Goal: Task Accomplishment & Management: Use online tool/utility

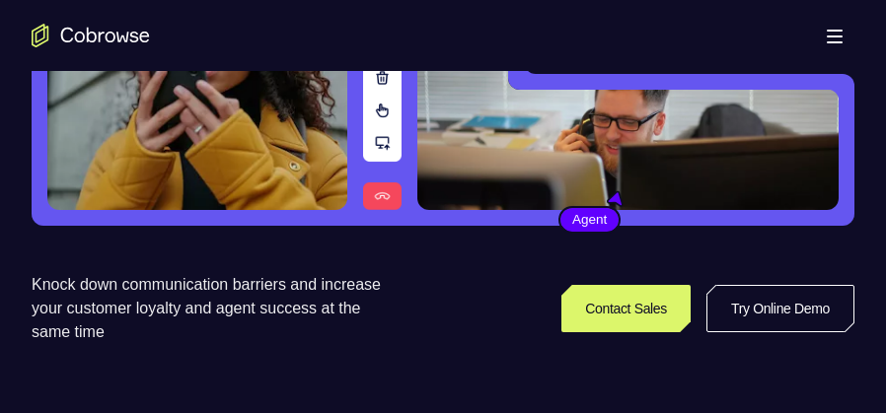
scroll to position [394, 0]
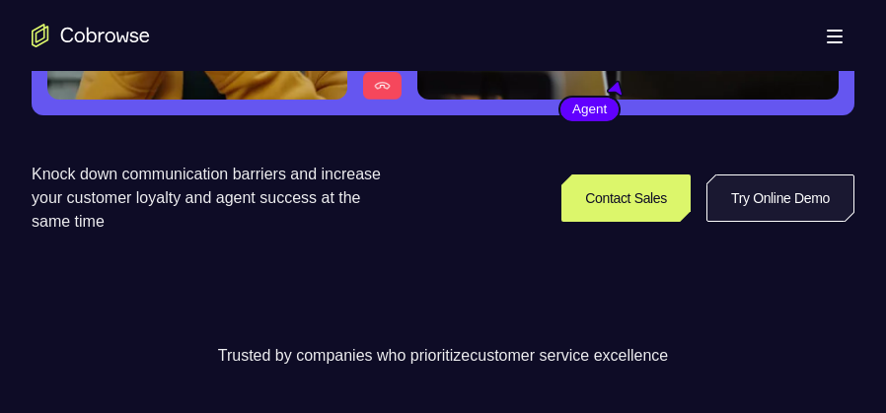
click at [756, 204] on link "Try Online Demo" at bounding box center [780, 198] width 148 height 47
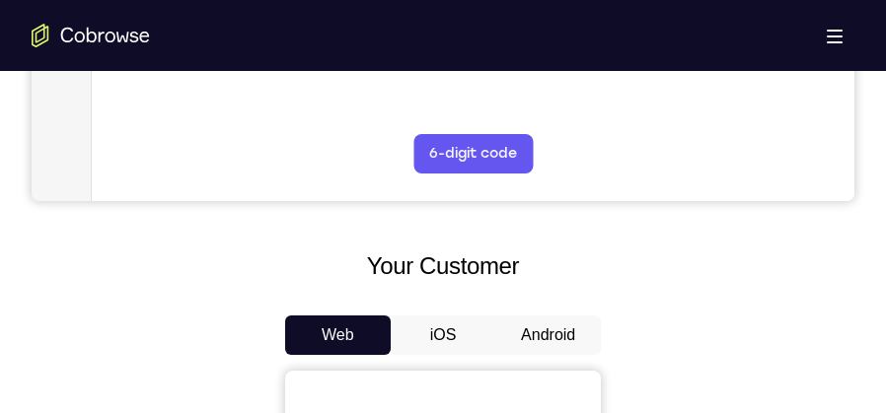
scroll to position [789, 0]
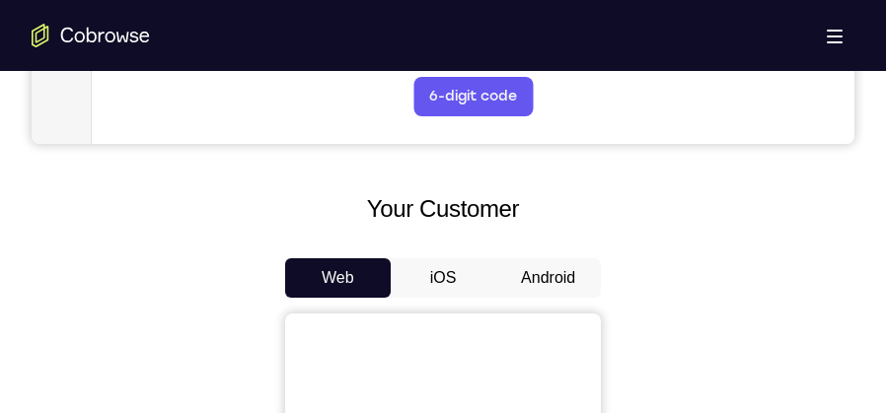
click at [555, 284] on button "Android" at bounding box center [548, 277] width 106 height 39
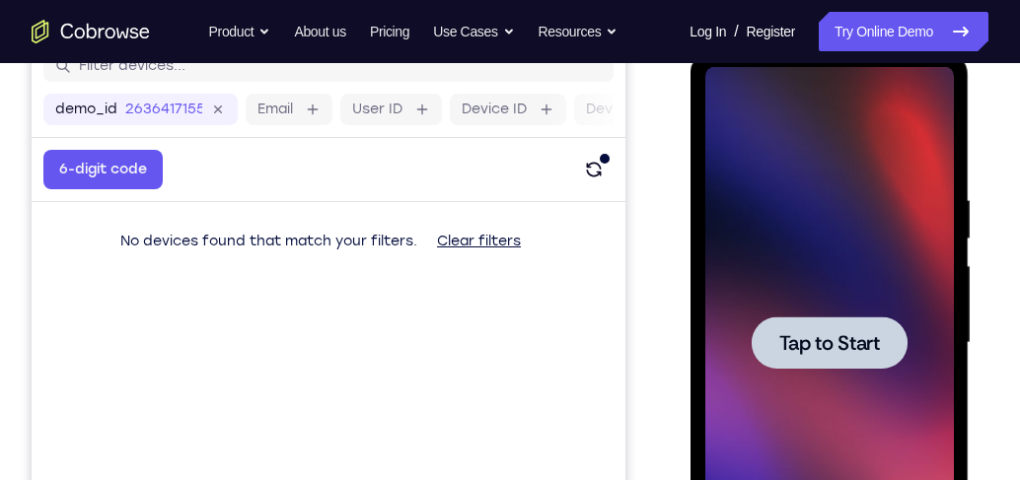
scroll to position [0, 0]
click at [860, 345] on span "Tap to Start" at bounding box center [828, 343] width 101 height 20
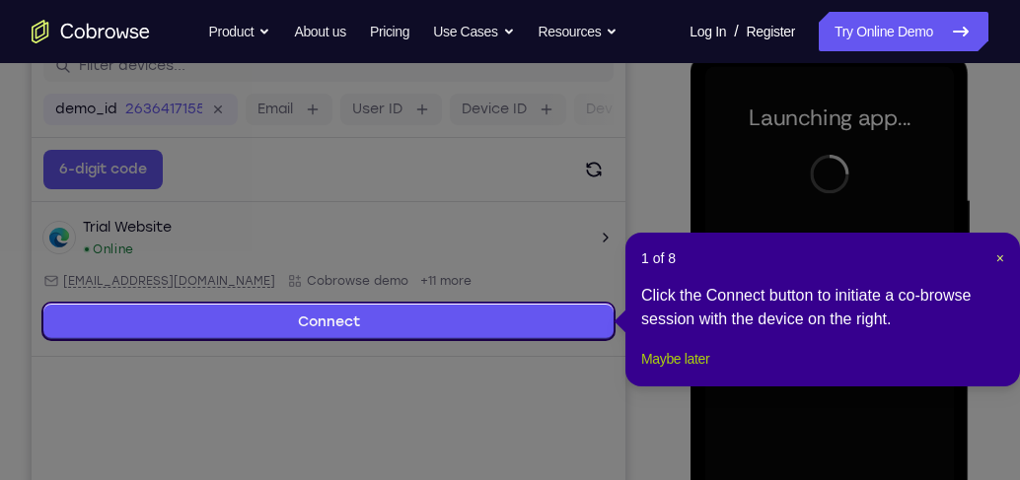
click at [702, 371] on button "Maybe later" at bounding box center [675, 359] width 68 height 24
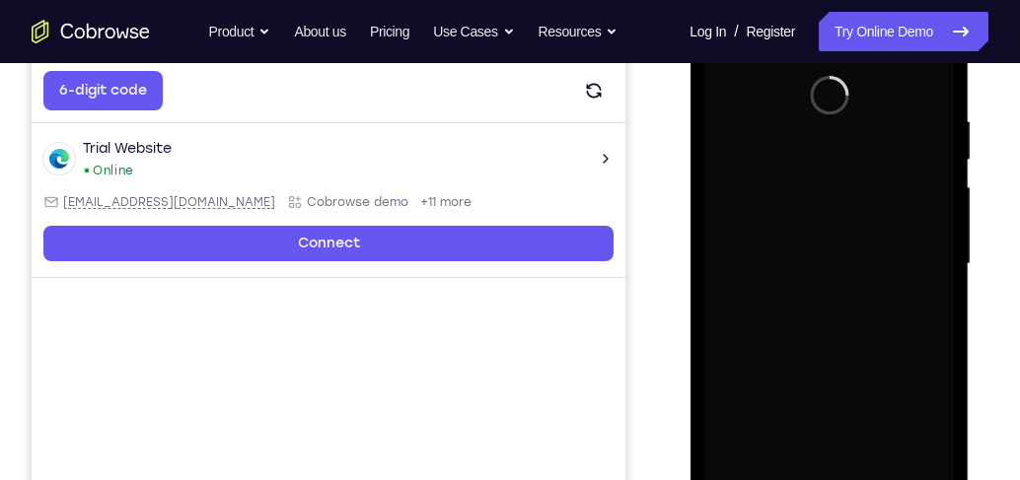
scroll to position [444, 0]
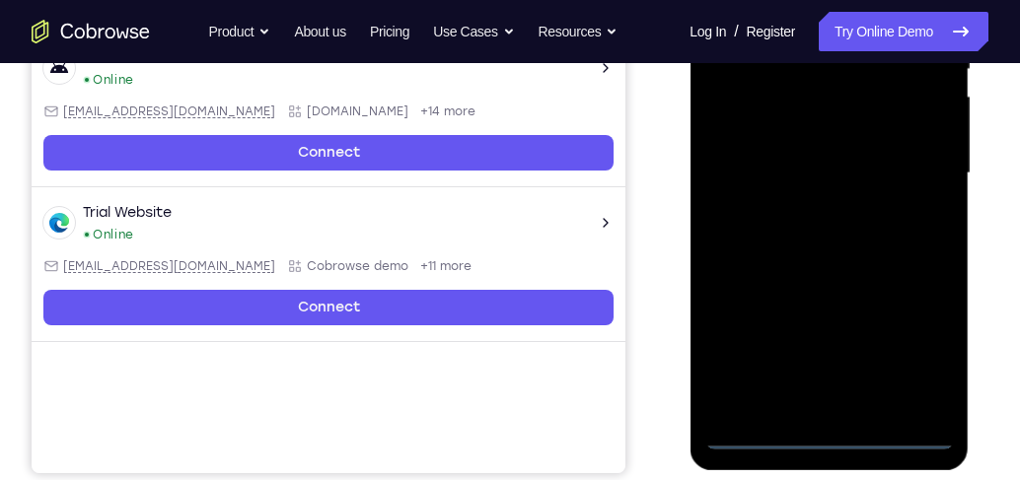
click at [830, 412] on div at bounding box center [828, 173] width 249 height 552
click at [885, 358] on div at bounding box center [828, 173] width 249 height 552
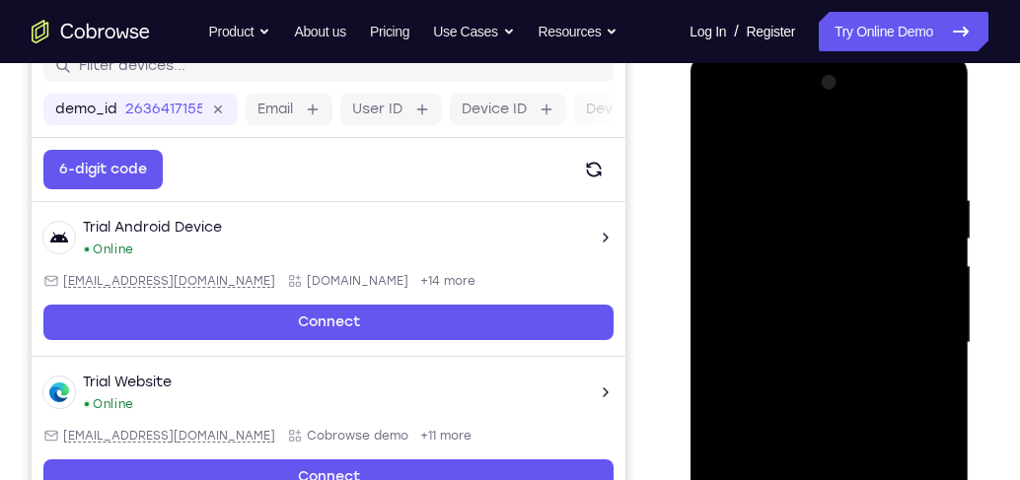
click at [818, 162] on div at bounding box center [828, 343] width 249 height 552
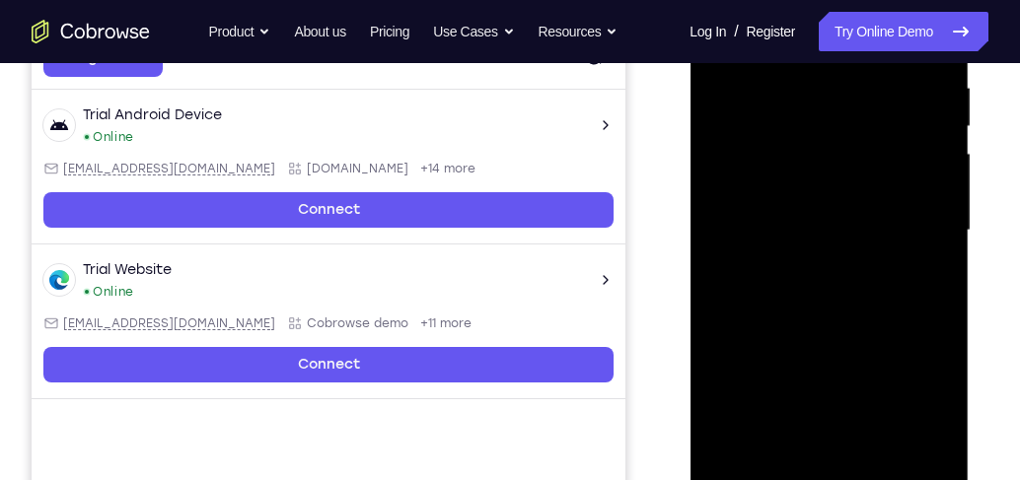
scroll to position [388, 0]
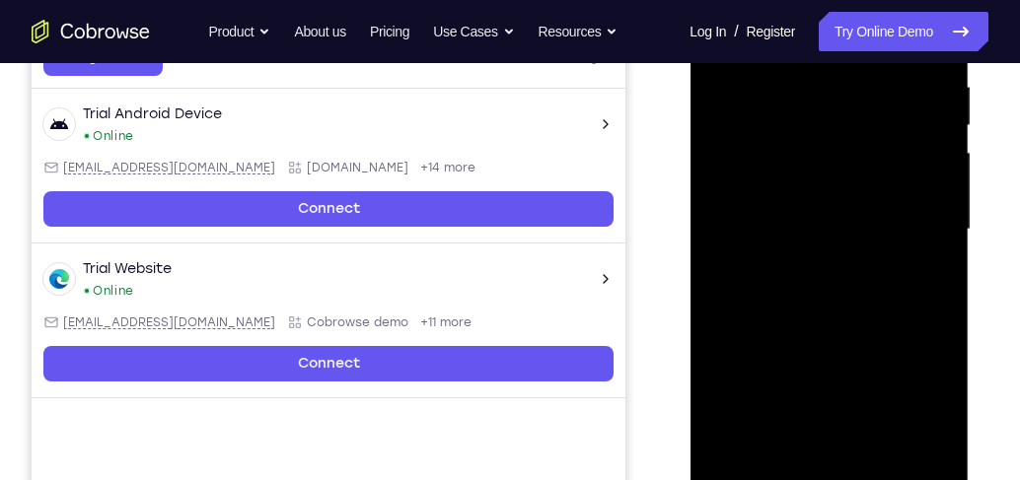
click at [885, 227] on div at bounding box center [828, 230] width 249 height 552
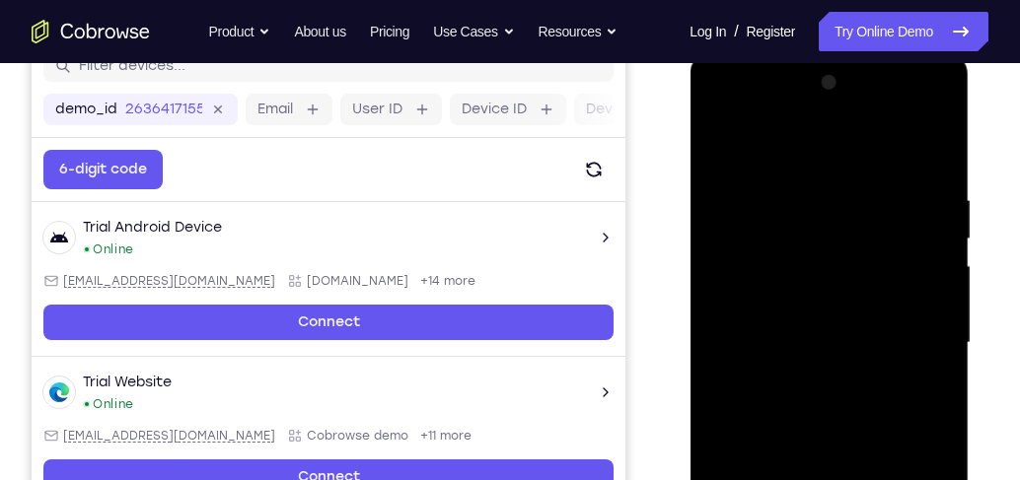
scroll to position [444, 0]
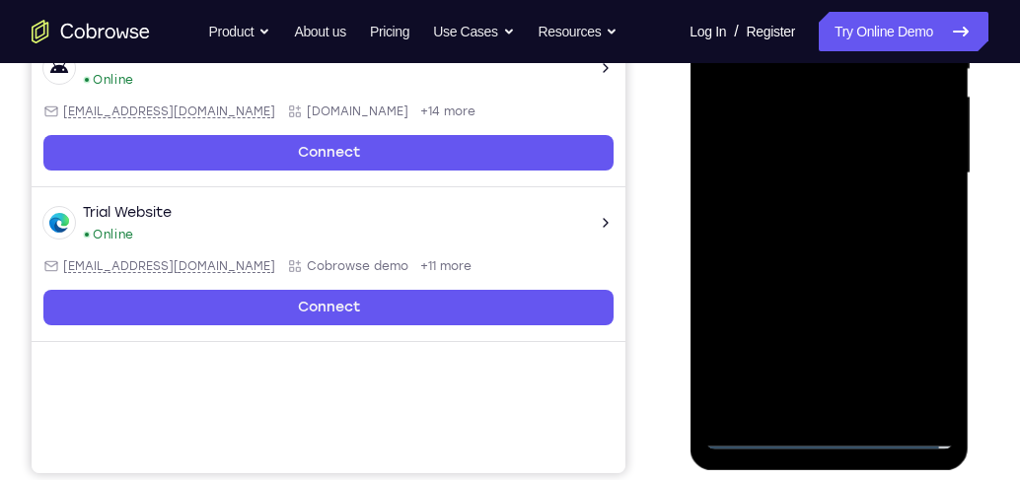
click at [796, 205] on div at bounding box center [828, 173] width 249 height 552
click at [818, 151] on div at bounding box center [828, 173] width 249 height 552
click at [816, 88] on div at bounding box center [828, 173] width 249 height 552
click at [798, 138] on div at bounding box center [828, 173] width 249 height 552
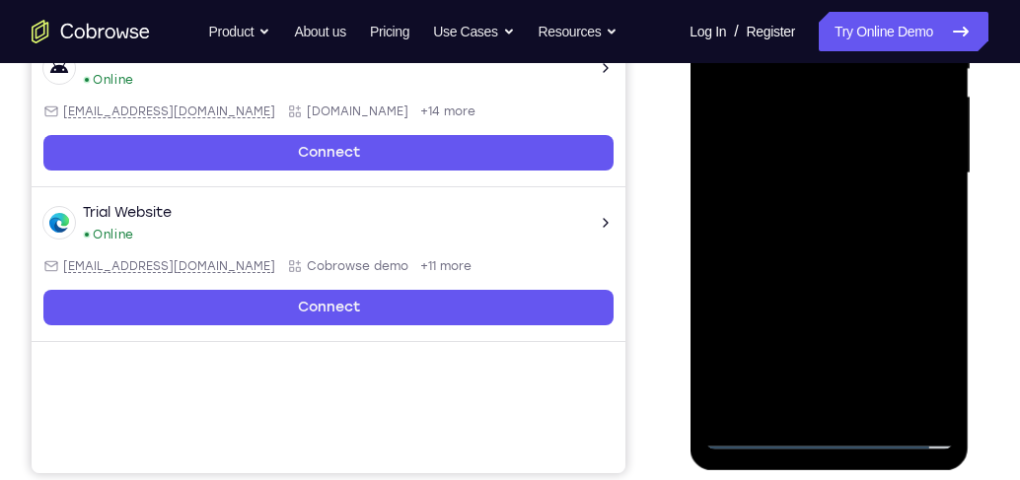
click at [798, 138] on div at bounding box center [828, 173] width 249 height 552
click at [810, 179] on div at bounding box center [828, 173] width 249 height 552
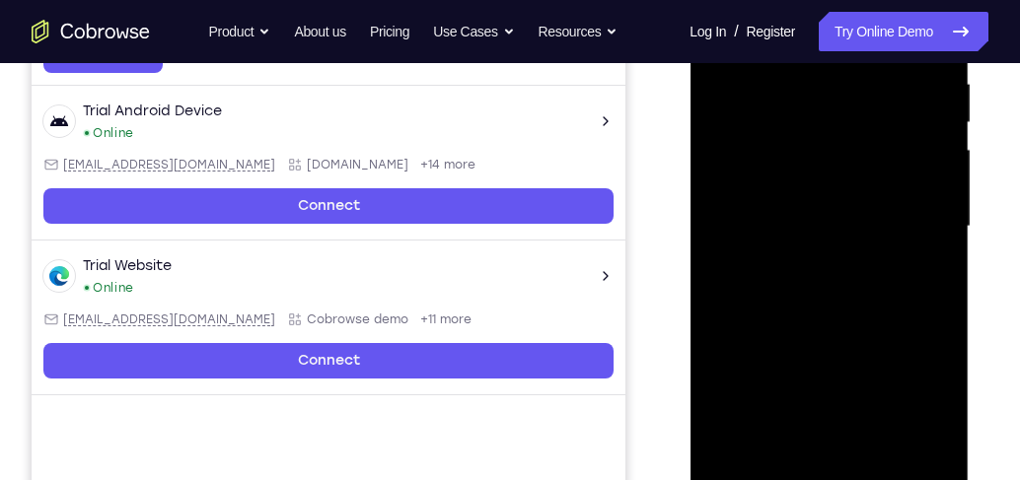
scroll to position [274, 0]
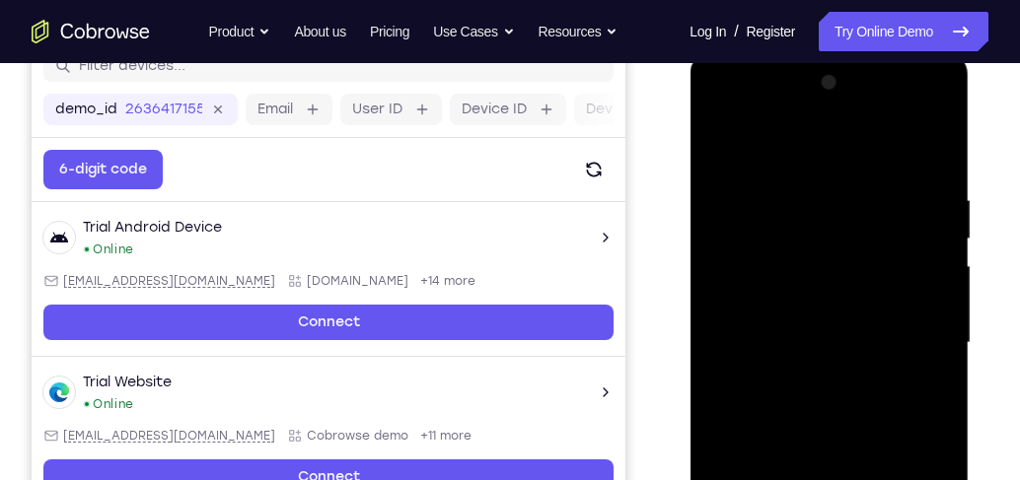
click at [885, 179] on div at bounding box center [828, 343] width 249 height 552
drag, startPoint x: 798, startPoint y: 144, endPoint x: 809, endPoint y: 92, distance: 53.4
click at [805, 87] on div at bounding box center [828, 343] width 249 height 552
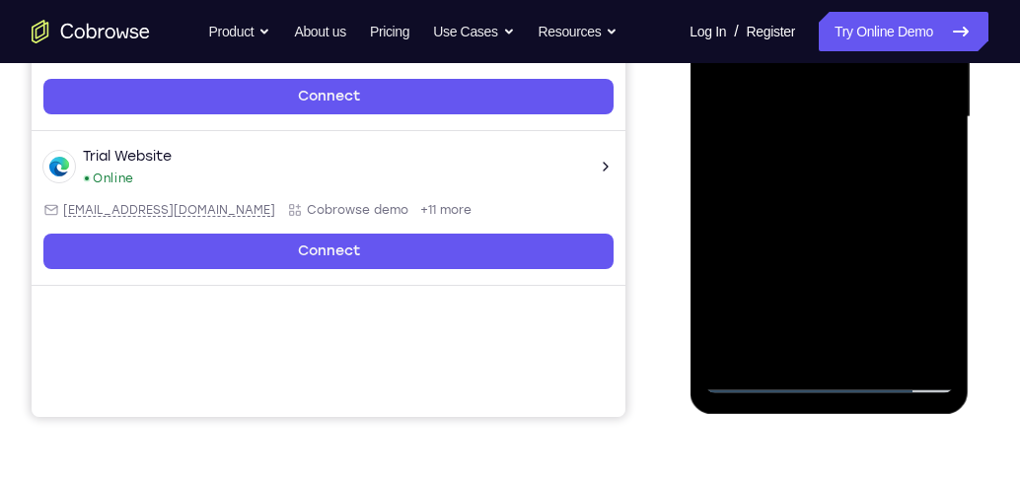
scroll to position [388, 0]
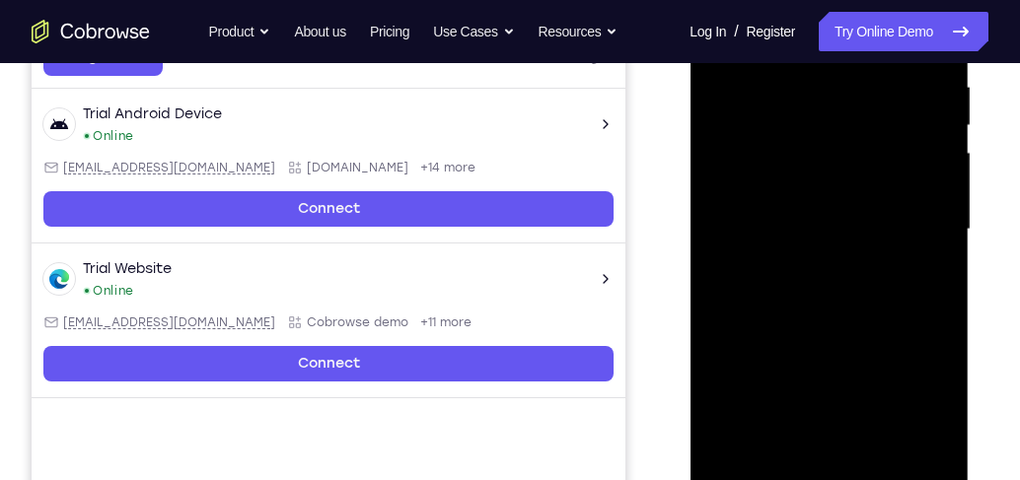
click at [885, 282] on div at bounding box center [828, 230] width 249 height 552
click at [885, 274] on div at bounding box center [828, 230] width 249 height 552
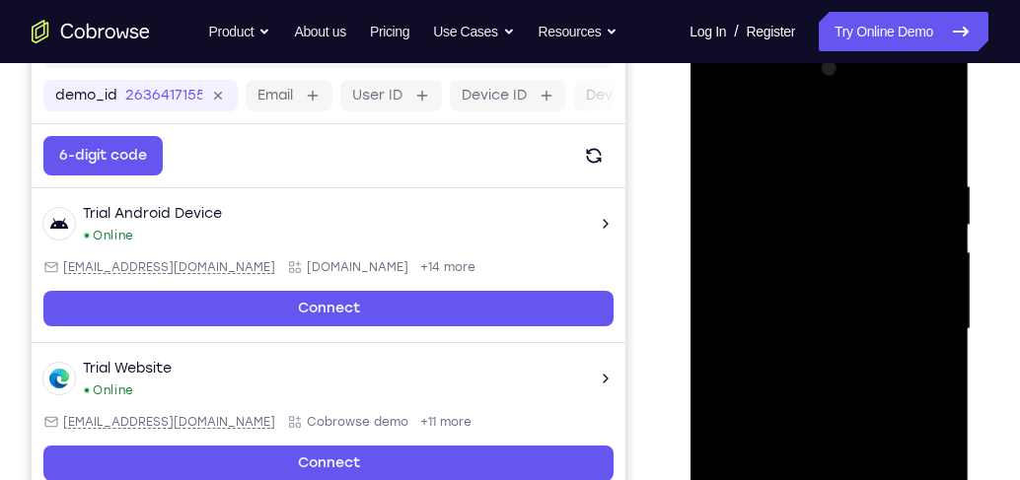
scroll to position [274, 0]
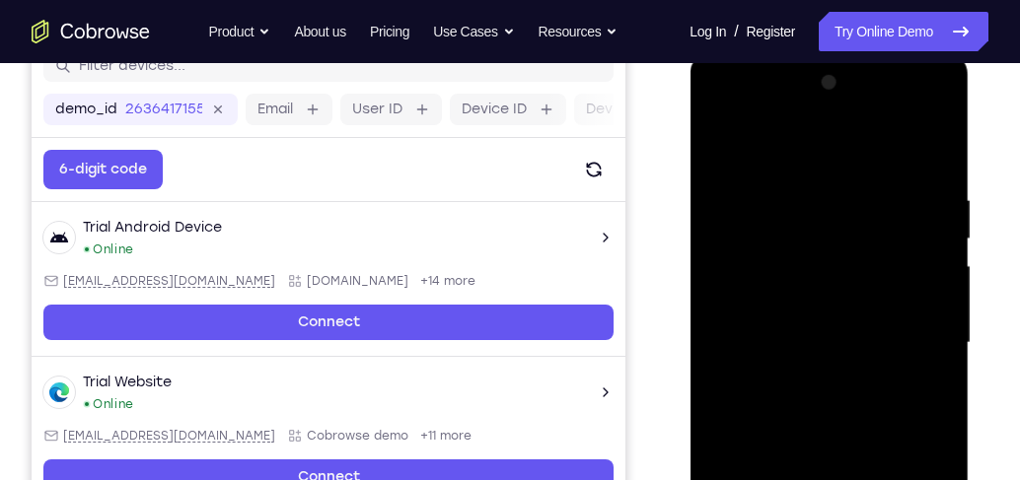
click at [885, 139] on div at bounding box center [828, 343] width 249 height 552
click at [720, 140] on div at bounding box center [828, 343] width 249 height 552
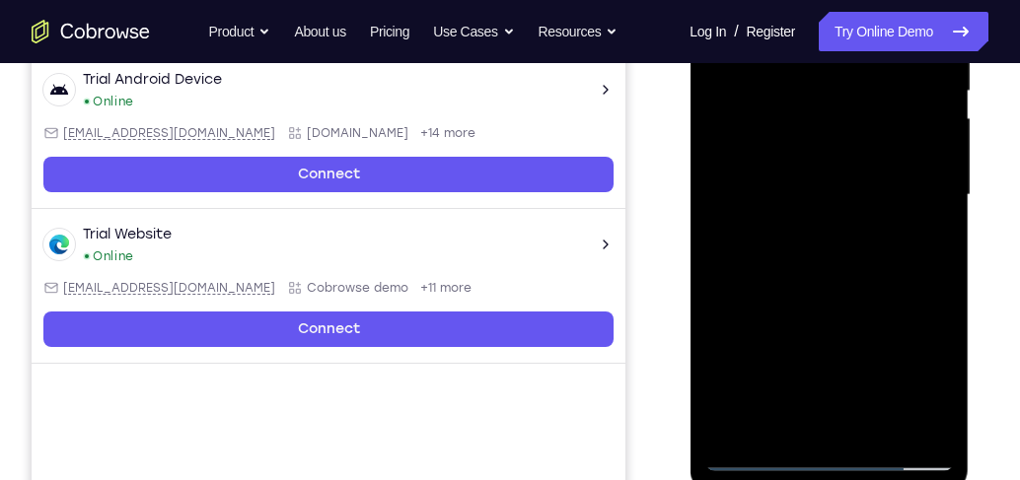
scroll to position [500, 0]
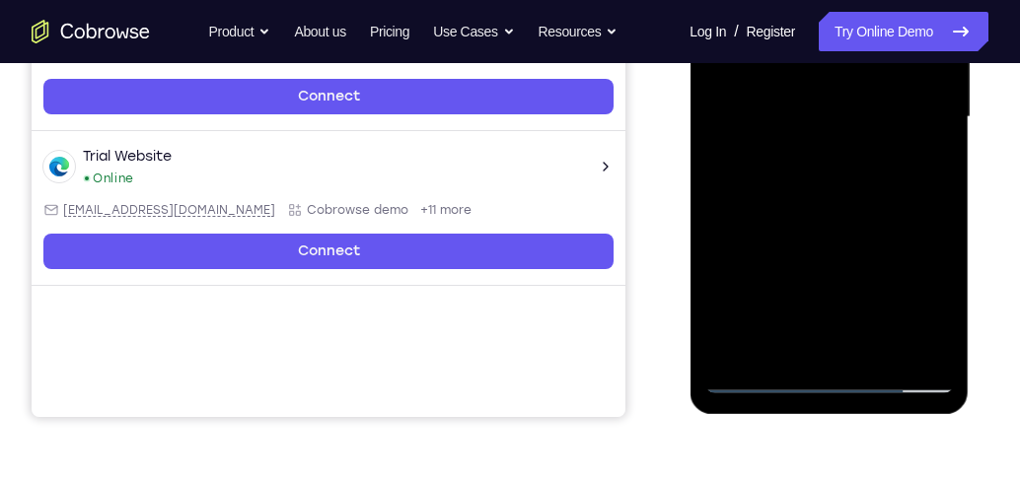
click at [881, 349] on div at bounding box center [828, 117] width 249 height 552
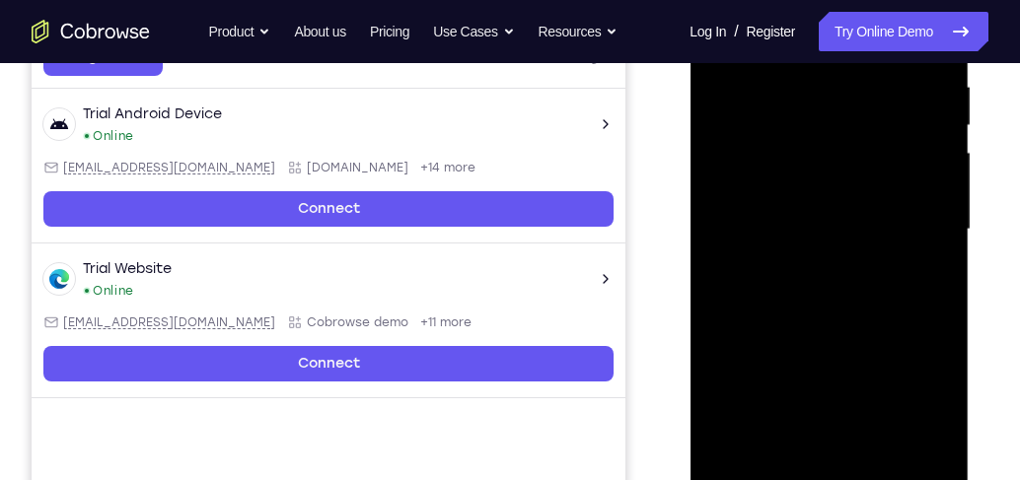
scroll to position [388, 0]
click at [853, 337] on div at bounding box center [828, 230] width 249 height 552
click at [798, 265] on div at bounding box center [828, 230] width 249 height 552
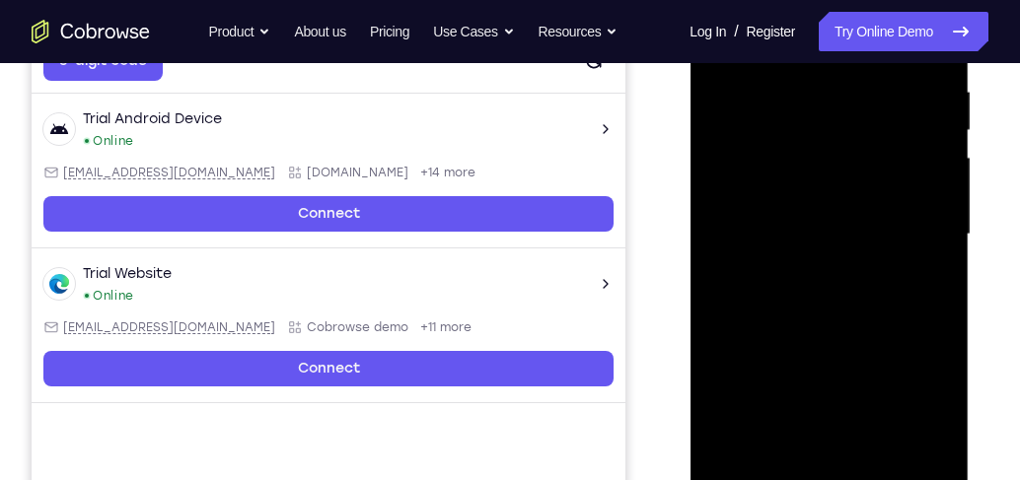
scroll to position [500, 0]
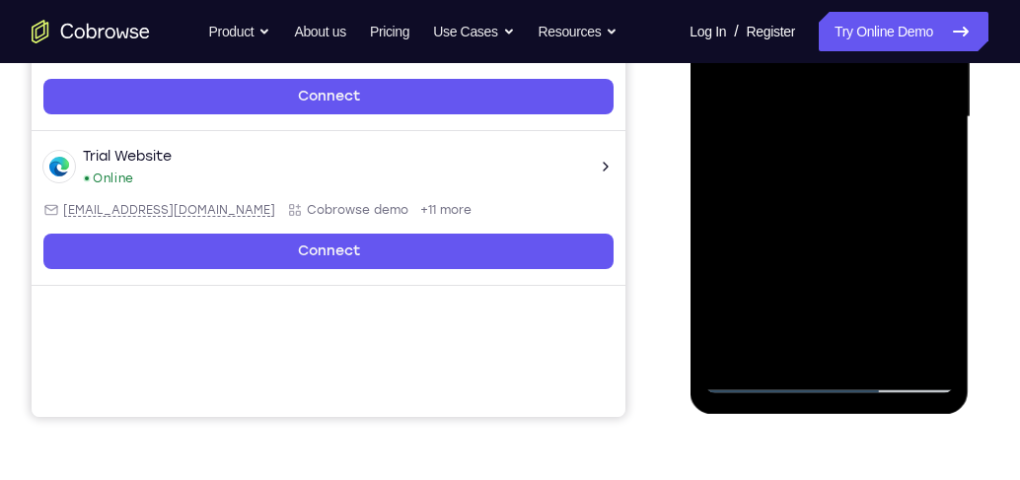
click at [777, 343] on div at bounding box center [828, 117] width 249 height 552
click at [879, 233] on div at bounding box center [828, 117] width 249 height 552
click at [849, 151] on div at bounding box center [828, 117] width 249 height 552
click at [885, 152] on div at bounding box center [828, 117] width 249 height 552
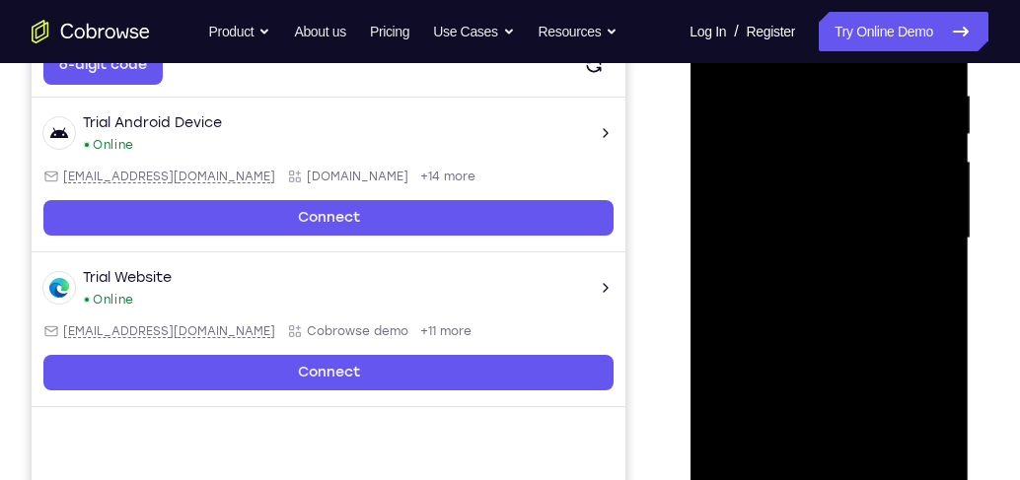
scroll to position [274, 0]
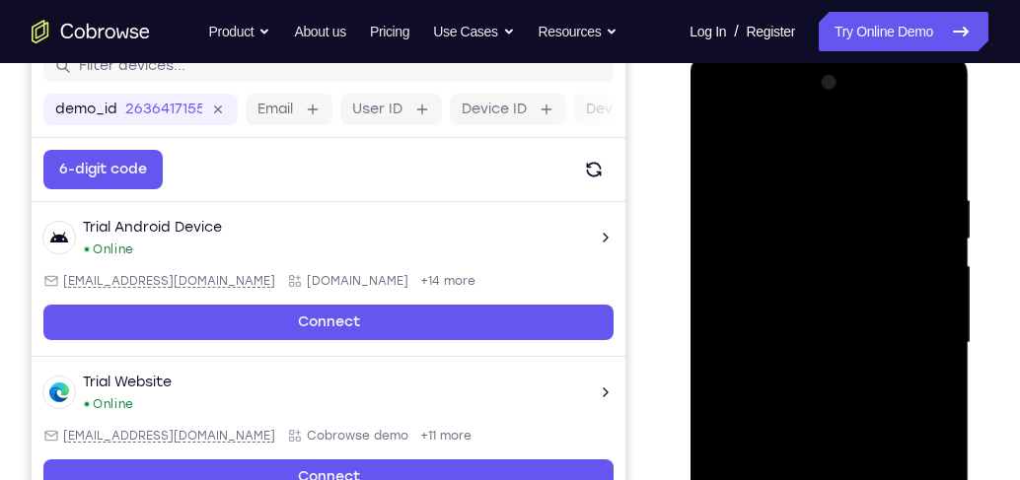
click at [727, 150] on div at bounding box center [828, 343] width 249 height 552
click at [723, 149] on div at bounding box center [828, 343] width 249 height 552
click at [787, 183] on div at bounding box center [828, 343] width 249 height 552
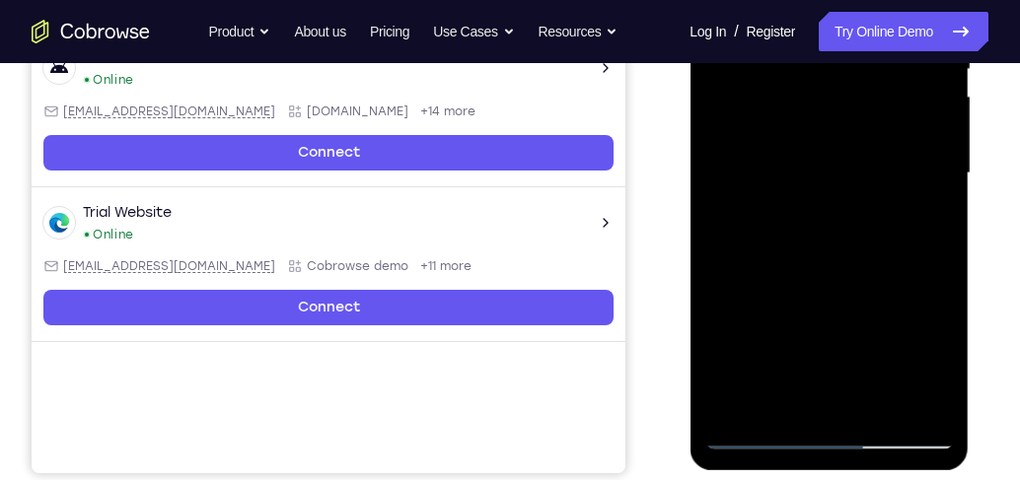
scroll to position [331, 0]
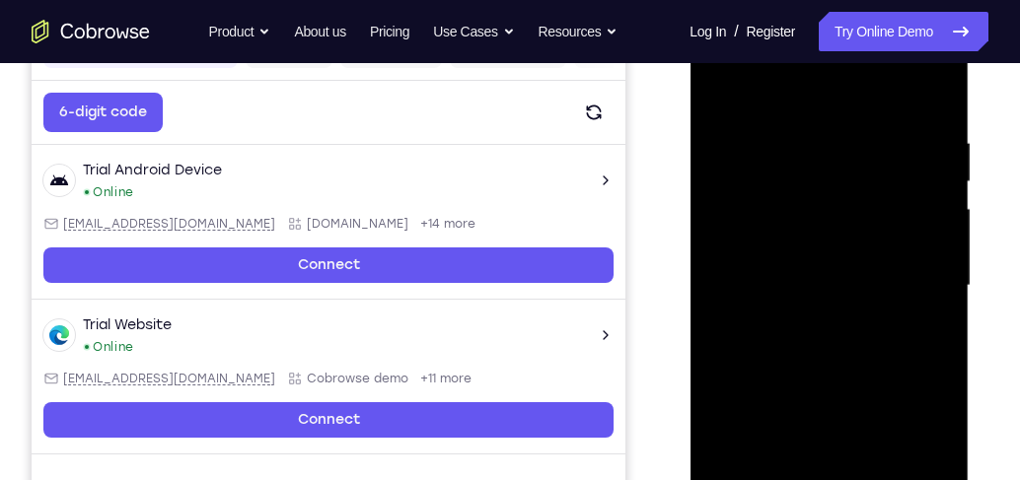
click at [885, 204] on div at bounding box center [828, 286] width 249 height 552
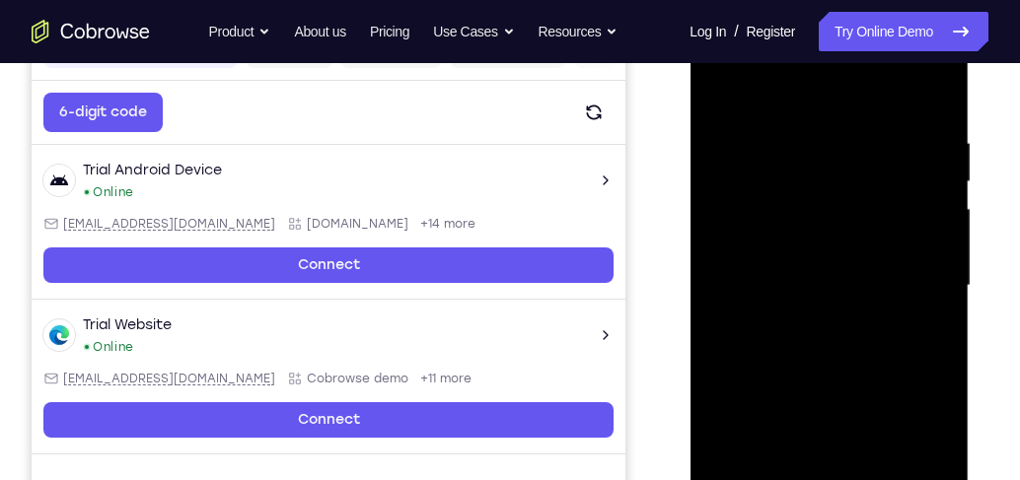
drag, startPoint x: 774, startPoint y: 228, endPoint x: 915, endPoint y: 228, distance: 141.0
click at [885, 228] on div at bounding box center [828, 286] width 249 height 552
click at [802, 234] on div at bounding box center [828, 286] width 249 height 552
click at [819, 254] on div at bounding box center [828, 286] width 249 height 552
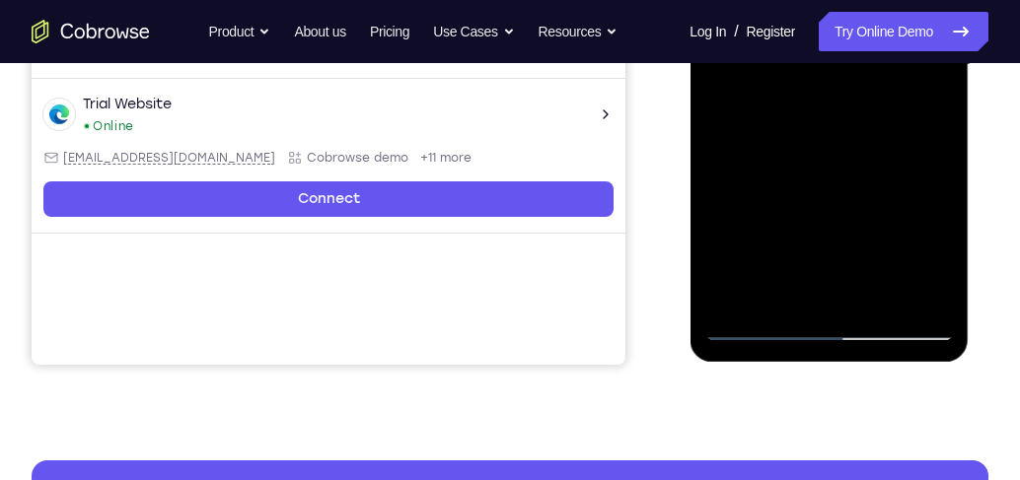
scroll to position [669, 0]
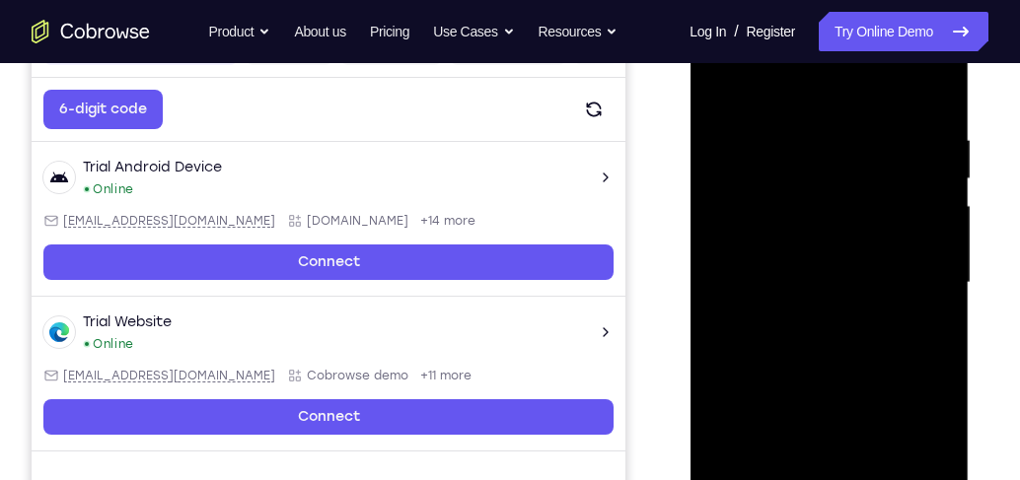
scroll to position [331, 0]
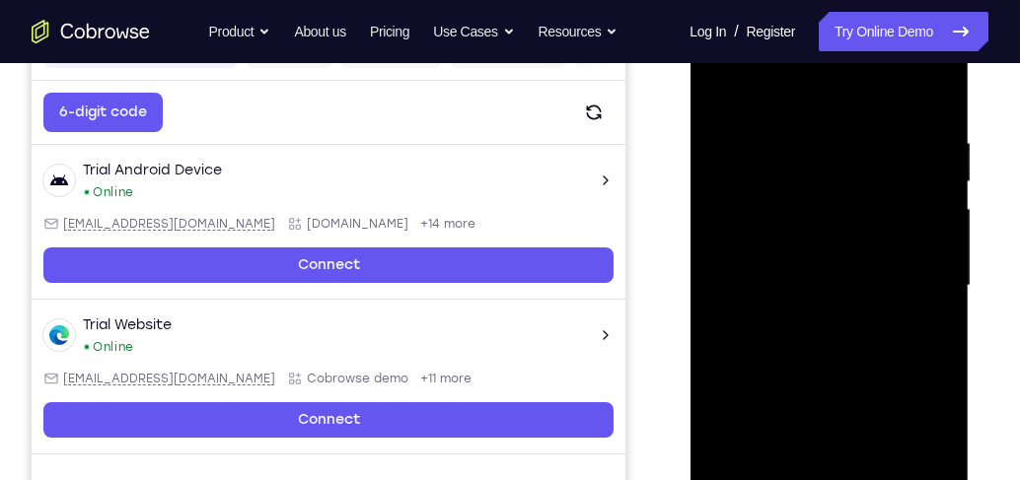
drag, startPoint x: 880, startPoint y: 323, endPoint x: 869, endPoint y: 322, distance: 11.0
click at [880, 323] on div at bounding box center [828, 286] width 249 height 552
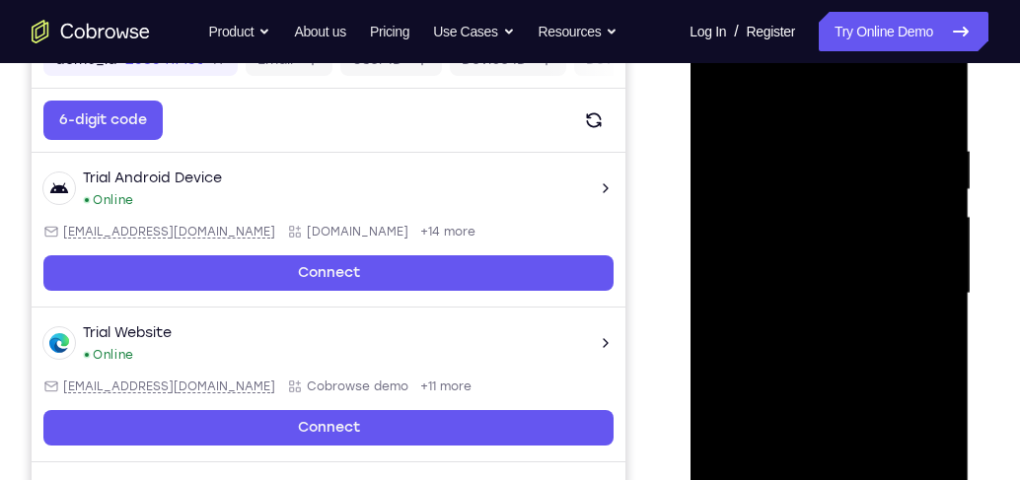
scroll to position [218, 0]
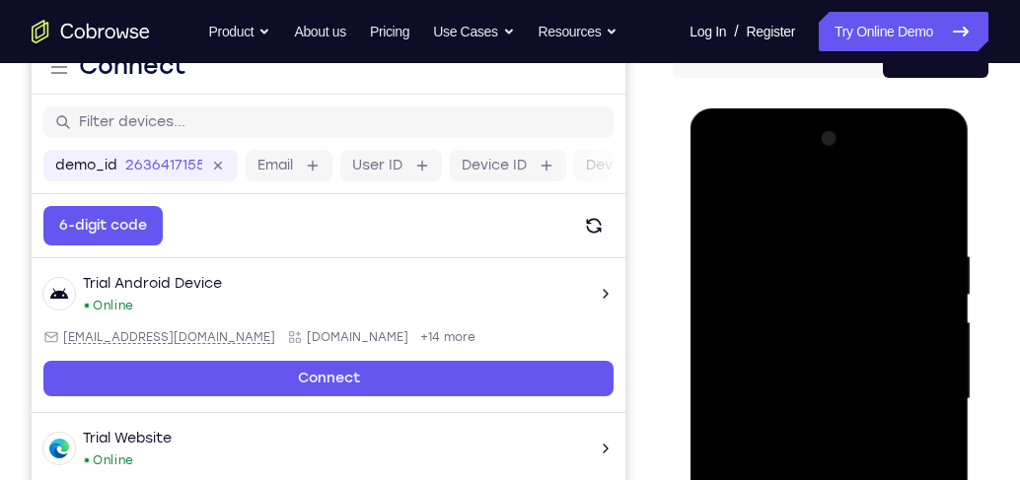
click at [727, 204] on div at bounding box center [828, 399] width 249 height 552
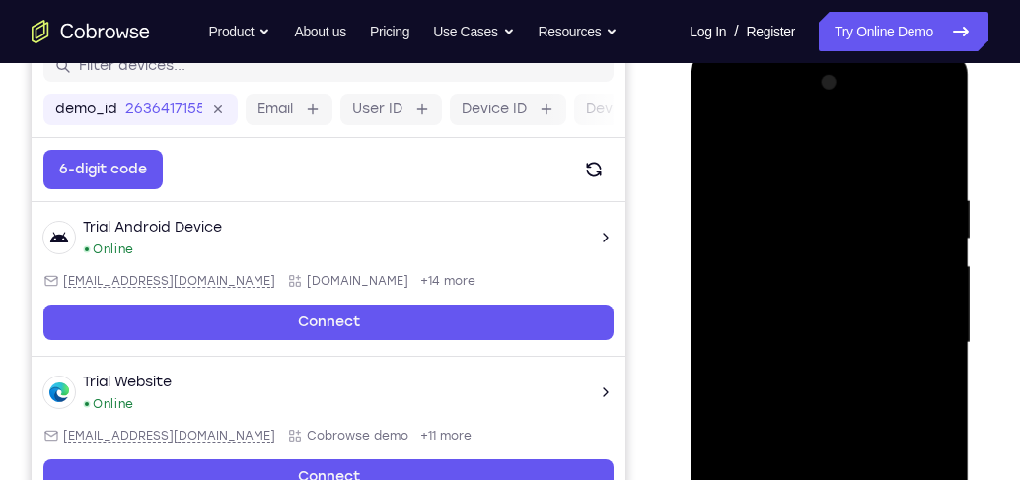
click at [815, 369] on div at bounding box center [828, 343] width 249 height 552
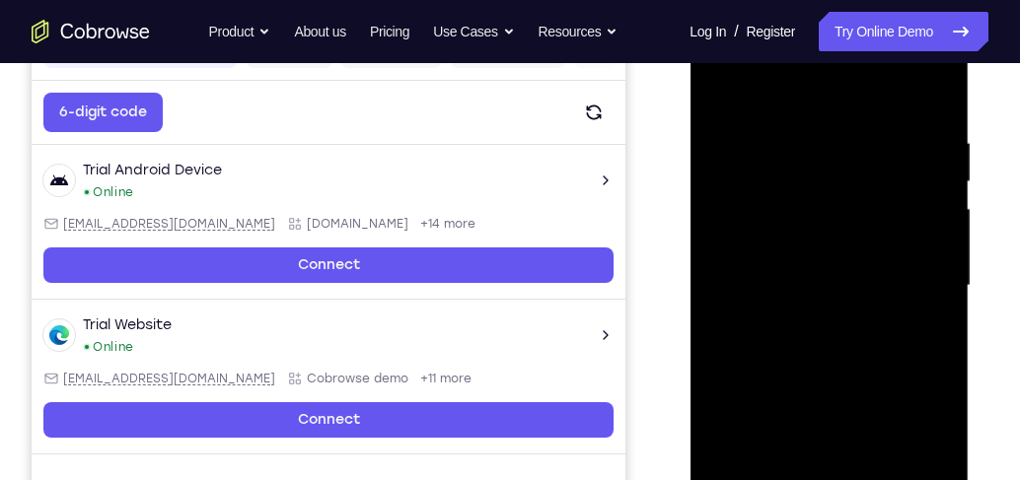
scroll to position [331, 0]
click at [720, 82] on div at bounding box center [828, 286] width 249 height 552
click at [718, 90] on div at bounding box center [828, 286] width 249 height 552
drag, startPoint x: 845, startPoint y: 182, endPoint x: 857, endPoint y: 319, distance: 136.6
click at [857, 319] on div at bounding box center [828, 286] width 249 height 552
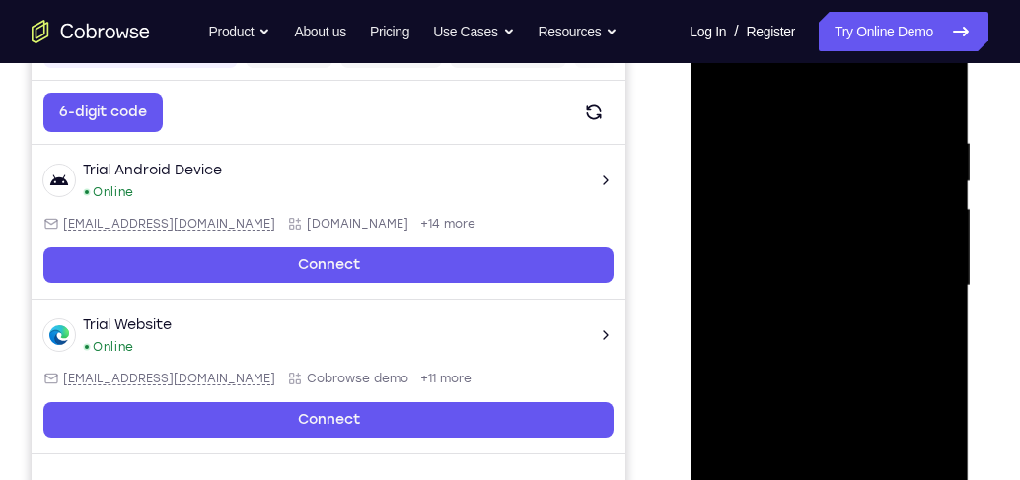
drag, startPoint x: 889, startPoint y: 351, endPoint x: 886, endPoint y: 197, distance: 153.9
click at [885, 197] on div at bounding box center [828, 286] width 249 height 552
click at [865, 232] on div at bounding box center [828, 286] width 249 height 552
drag, startPoint x: 854, startPoint y: 314, endPoint x: 829, endPoint y: 179, distance: 137.3
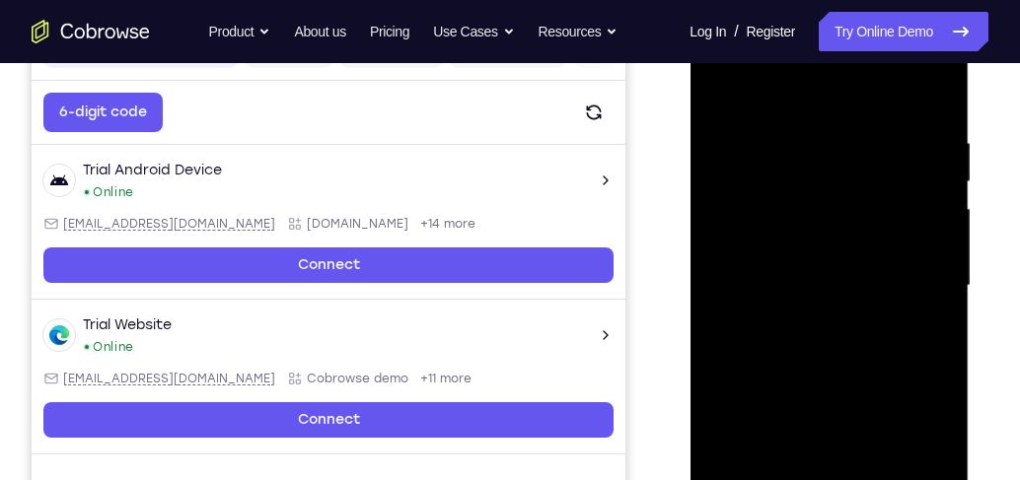
click at [829, 179] on div at bounding box center [828, 286] width 249 height 552
drag, startPoint x: 825, startPoint y: 330, endPoint x: 812, endPoint y: 148, distance: 183.0
click at [811, 147] on div at bounding box center [828, 286] width 249 height 552
drag, startPoint x: 834, startPoint y: 313, endPoint x: 833, endPoint y: 235, distance: 77.9
click at [833, 235] on div at bounding box center [828, 286] width 249 height 552
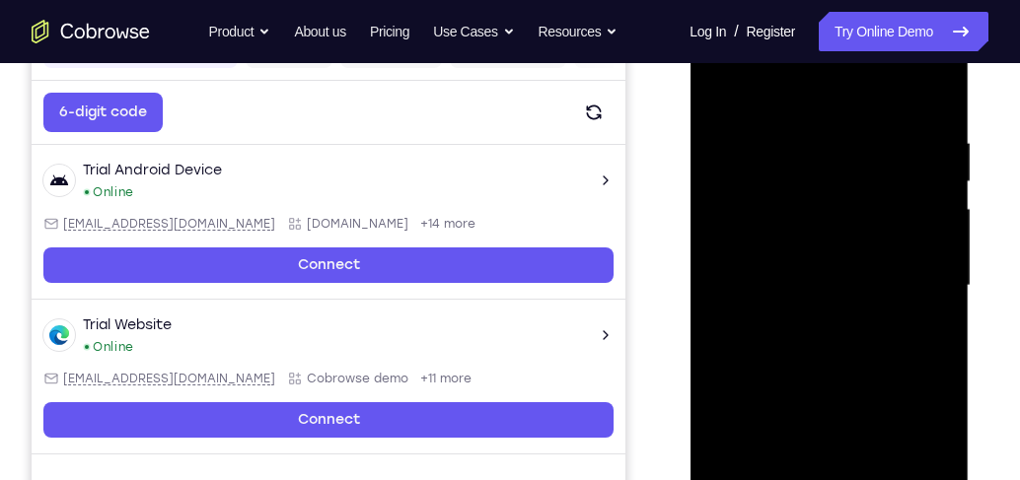
click at [885, 273] on div at bounding box center [828, 286] width 249 height 552
click at [726, 274] on div at bounding box center [828, 286] width 249 height 552
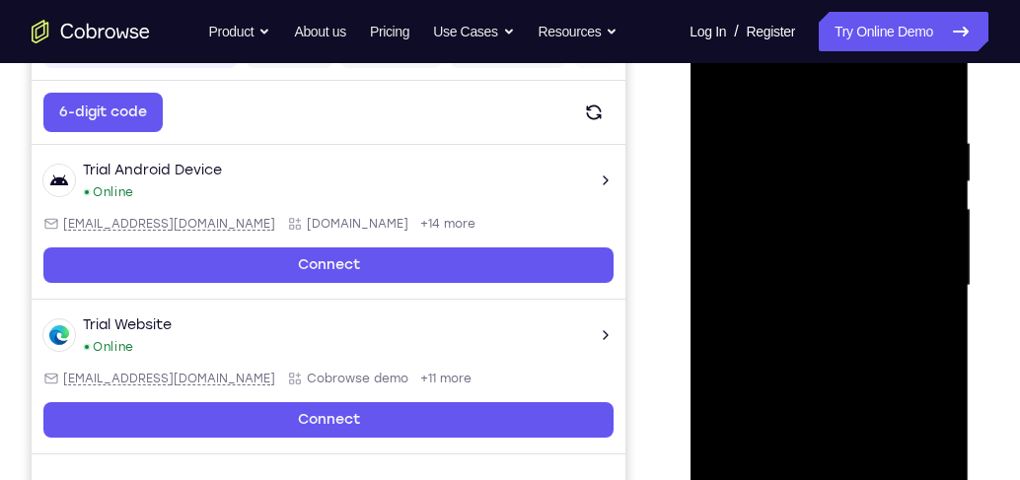
click at [726, 274] on div at bounding box center [828, 286] width 249 height 552
drag, startPoint x: 828, startPoint y: 357, endPoint x: 847, endPoint y: 131, distance: 226.6
click at [847, 131] on div at bounding box center [828, 286] width 249 height 552
drag, startPoint x: 856, startPoint y: 302, endPoint x: 848, endPoint y: 127, distance: 174.7
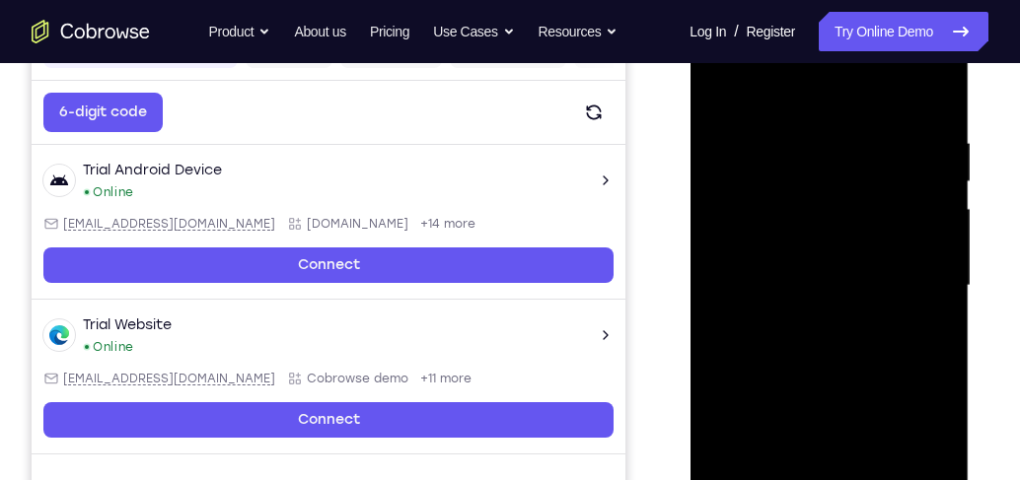
click at [848, 127] on div at bounding box center [828, 286] width 249 height 552
drag, startPoint x: 838, startPoint y: 221, endPoint x: 833, endPoint y: 125, distance: 95.8
click at [833, 125] on div at bounding box center [828, 286] width 249 height 552
drag, startPoint x: 838, startPoint y: 363, endPoint x: 827, endPoint y: 158, distance: 205.4
click at [827, 158] on div at bounding box center [828, 286] width 249 height 552
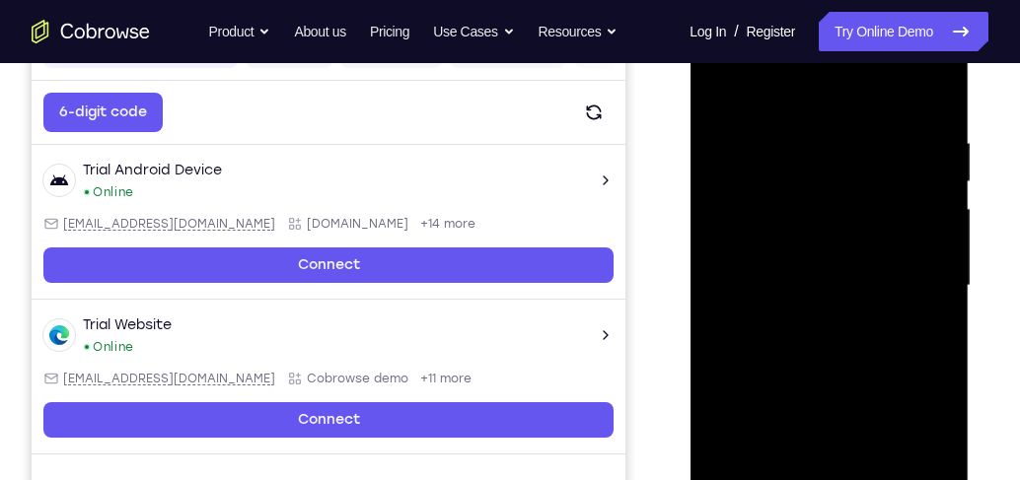
drag, startPoint x: 814, startPoint y: 379, endPoint x: 813, endPoint y: 202, distance: 176.5
click at [813, 202] on div at bounding box center [828, 286] width 249 height 552
drag, startPoint x: 818, startPoint y: 189, endPoint x: 822, endPoint y: 354, distance: 164.7
click at [826, 398] on div at bounding box center [828, 286] width 249 height 552
drag, startPoint x: 806, startPoint y: 216, endPoint x: 821, endPoint y: 295, distance: 80.3
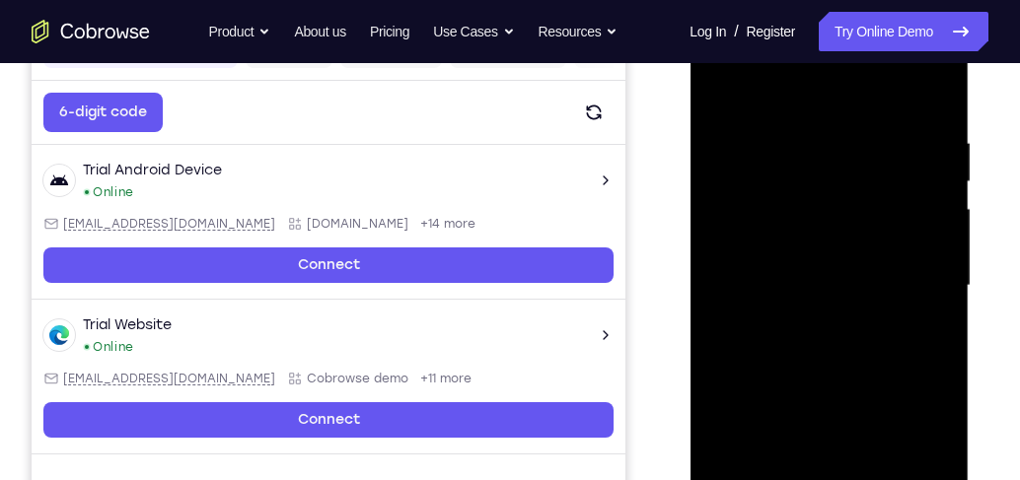
click at [821, 295] on div at bounding box center [828, 286] width 249 height 552
click at [885, 246] on div at bounding box center [828, 286] width 249 height 552
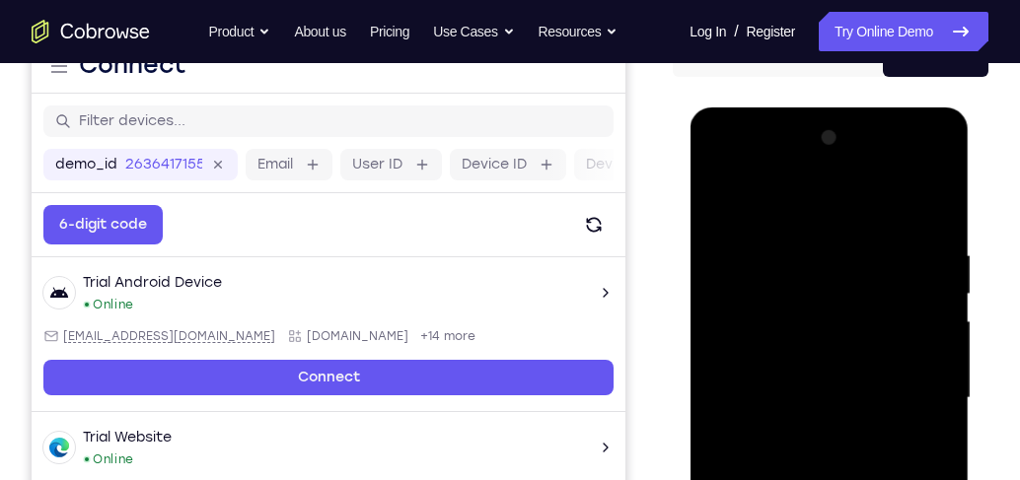
scroll to position [218, 0]
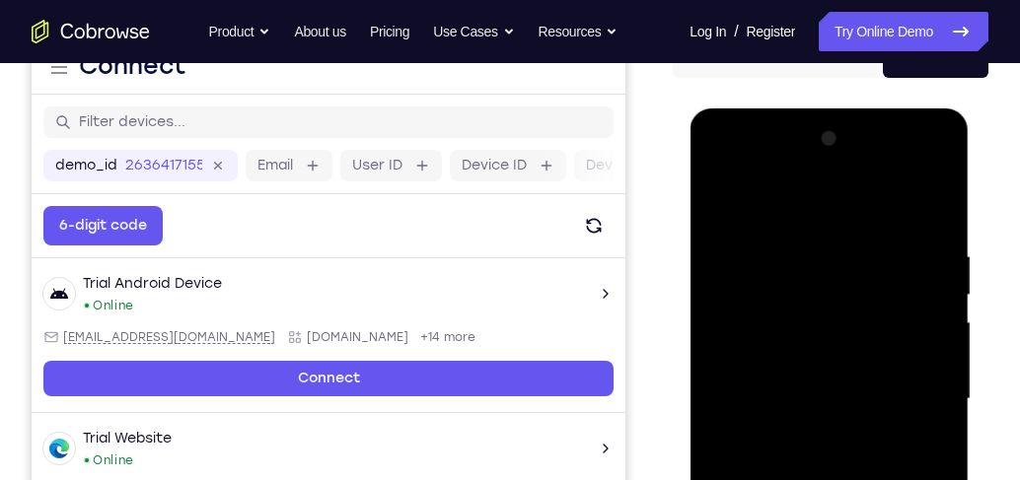
drag, startPoint x: 897, startPoint y: 272, endPoint x: 894, endPoint y: 347, distance: 75.1
click at [885, 347] on div at bounding box center [828, 399] width 249 height 552
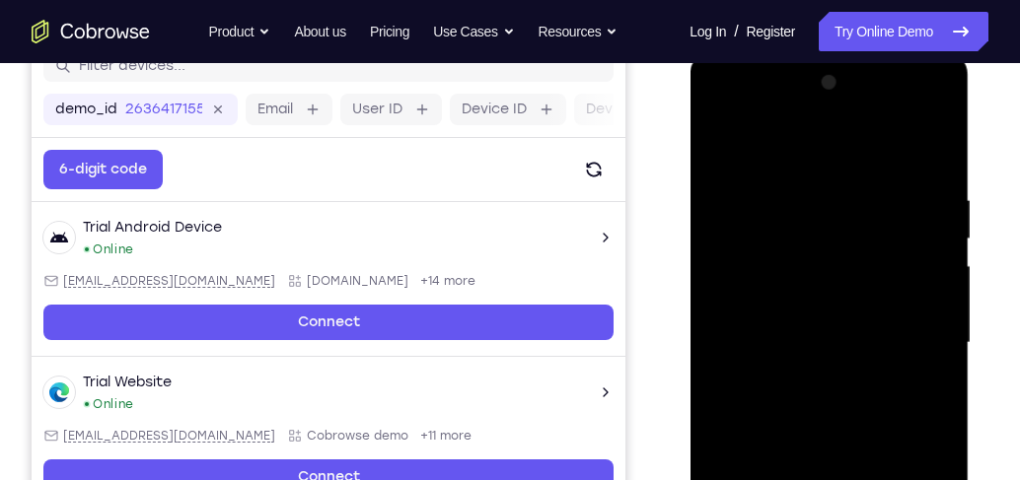
scroll to position [331, 0]
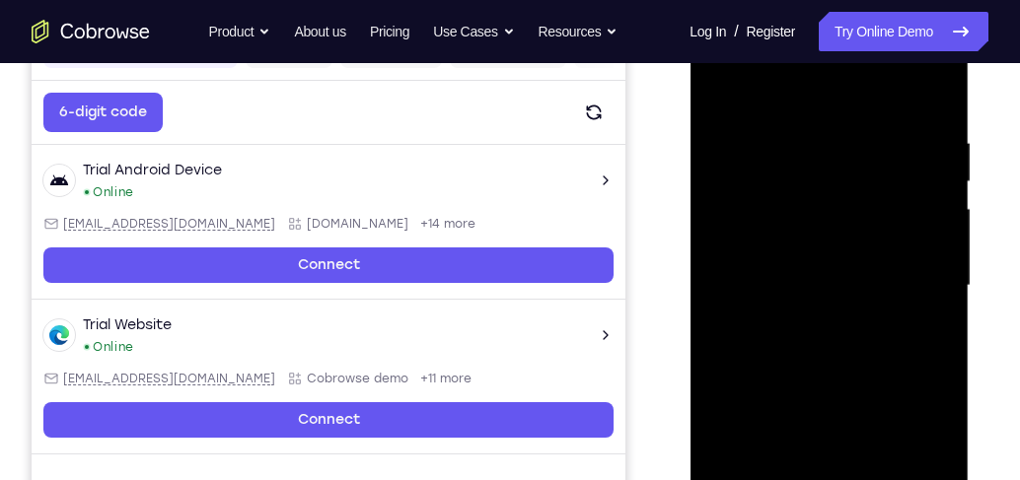
click at [885, 316] on div at bounding box center [828, 286] width 249 height 552
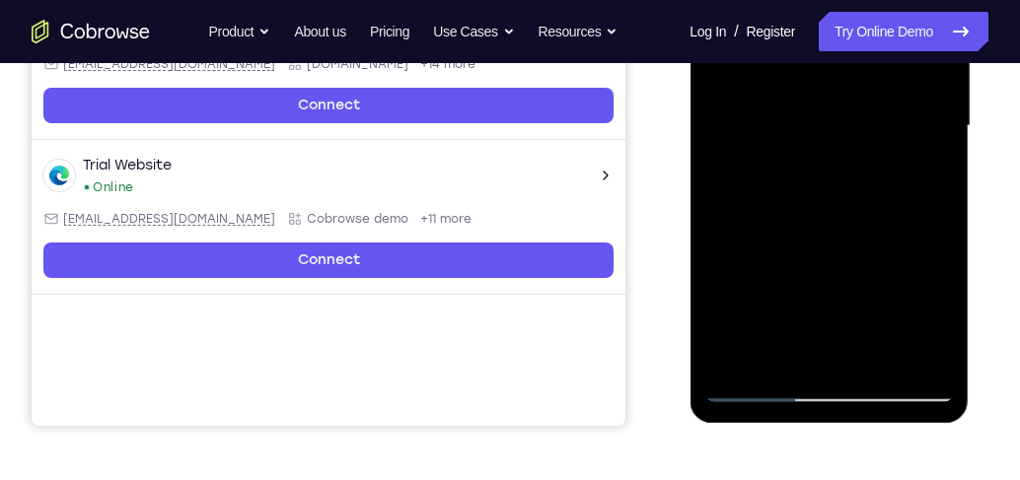
scroll to position [556, 0]
